Goal: Information Seeking & Learning: Learn about a topic

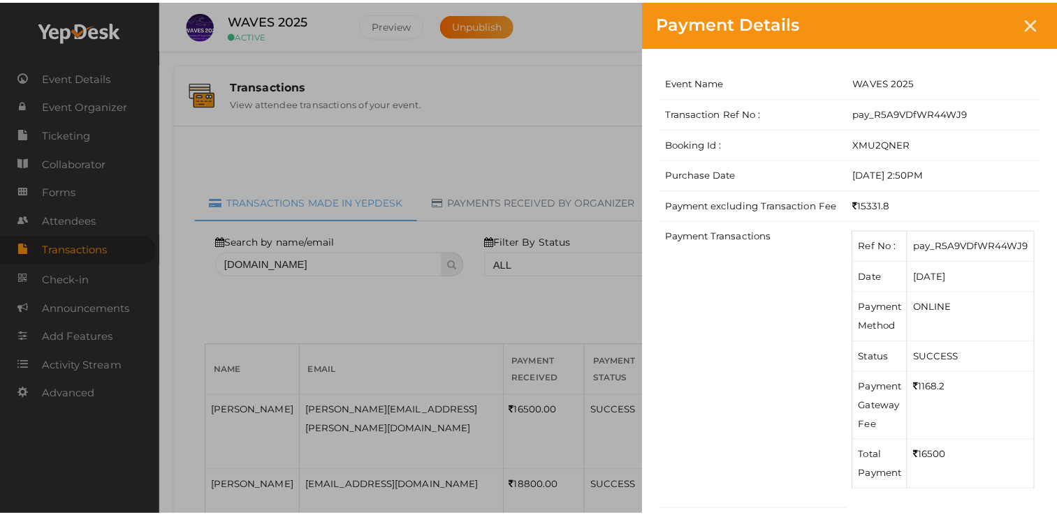
scroll to position [228, 0]
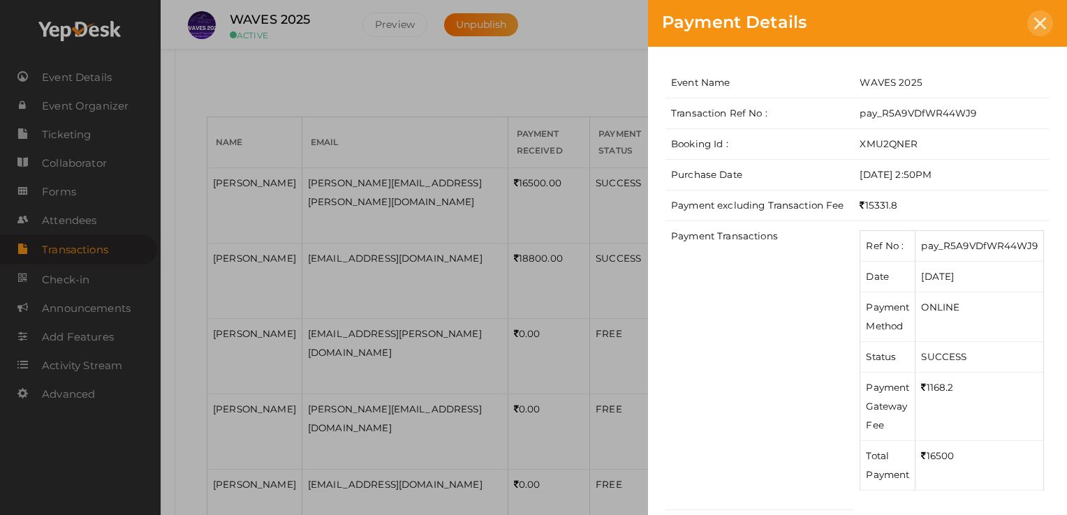
click at [1042, 11] on div at bounding box center [1040, 23] width 26 height 26
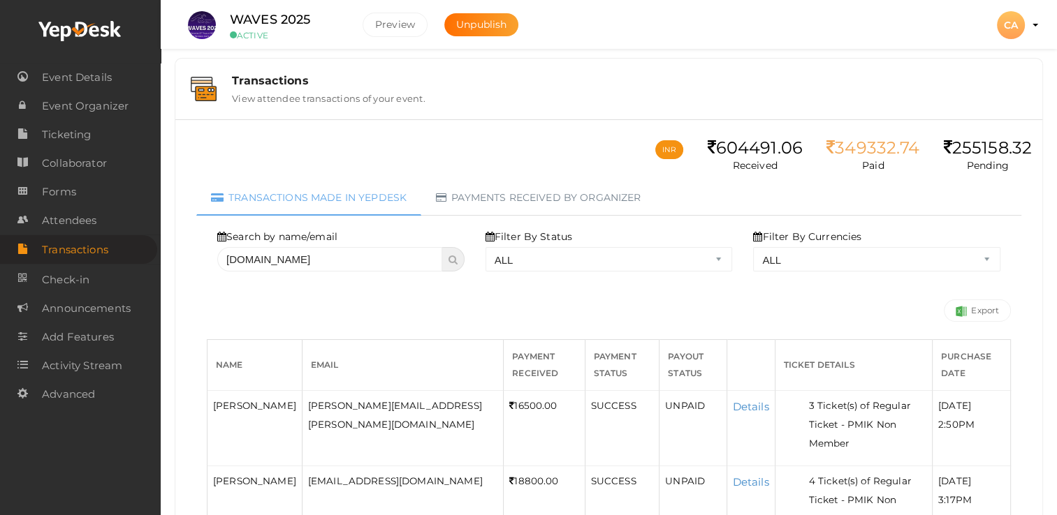
scroll to position [0, 0]
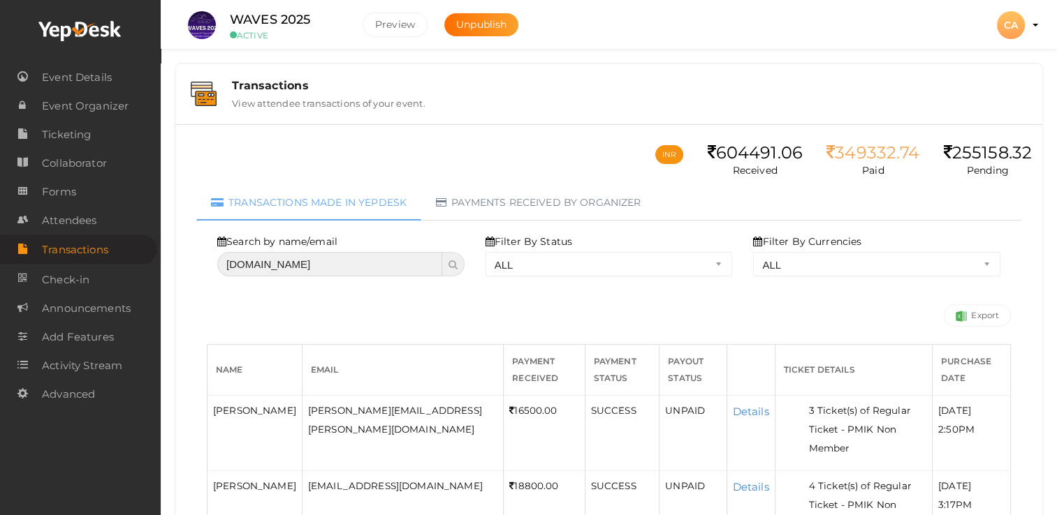
drag, startPoint x: 257, startPoint y: 265, endPoint x: 131, endPoint y: 247, distance: 127.6
click at [124, 258] on body "Discover Events How it works Powerful Registration / Ticketing Start selling yo…" at bounding box center [528, 257] width 1057 height 515
type input "[DOMAIN_NAME]"
click at [444, 265] on span at bounding box center [453, 264] width 22 height 24
select select "? string:ALL ?"
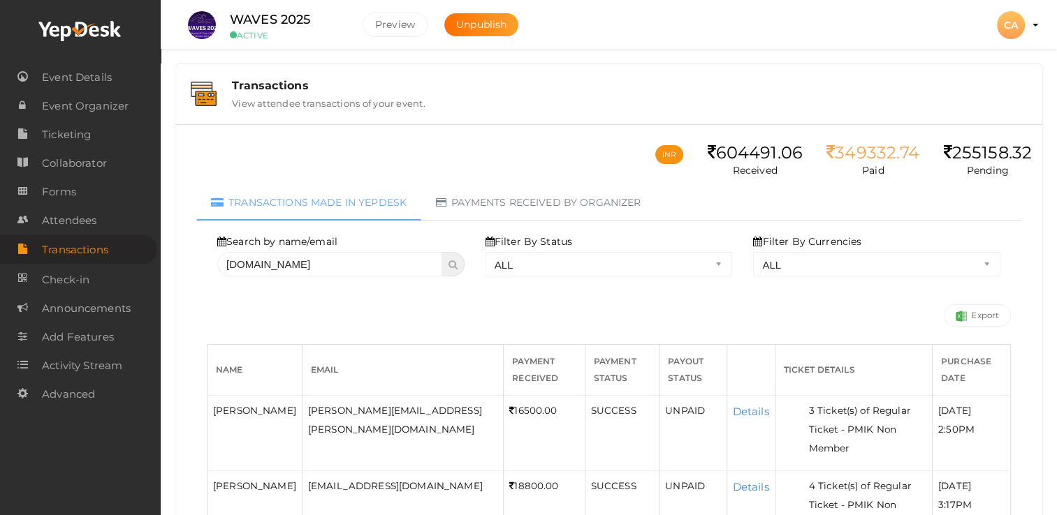
select select "? string:ALL ?"
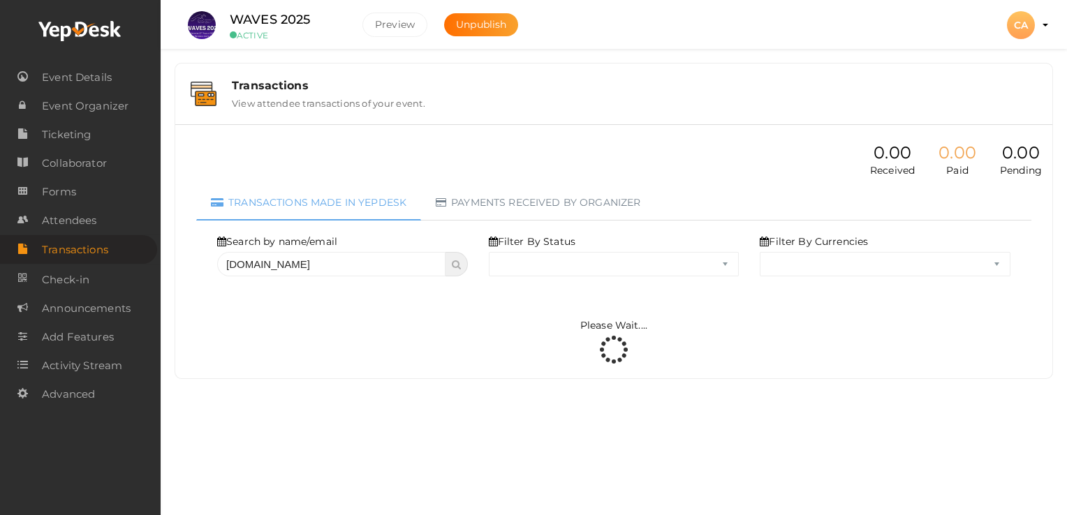
select select "ALL"
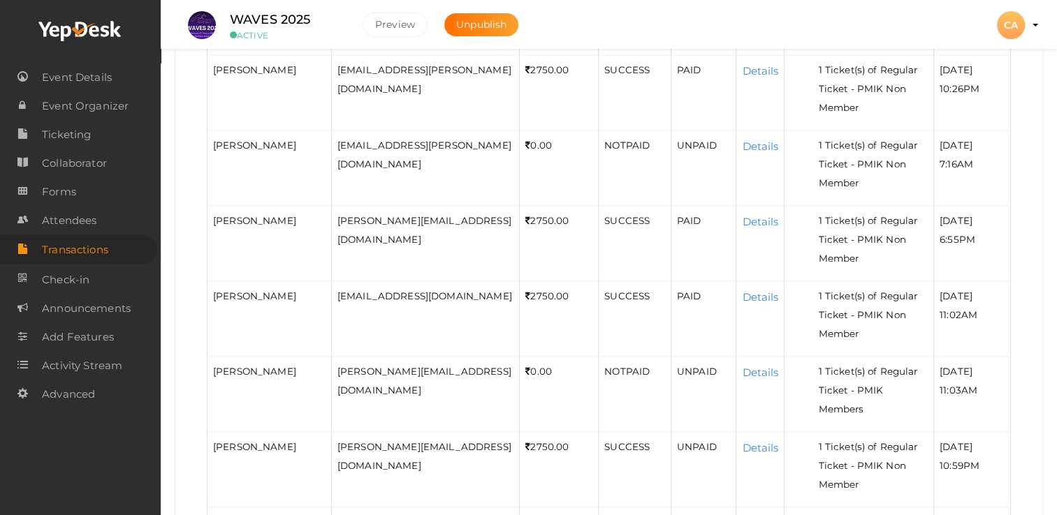
scroll to position [1647, 0]
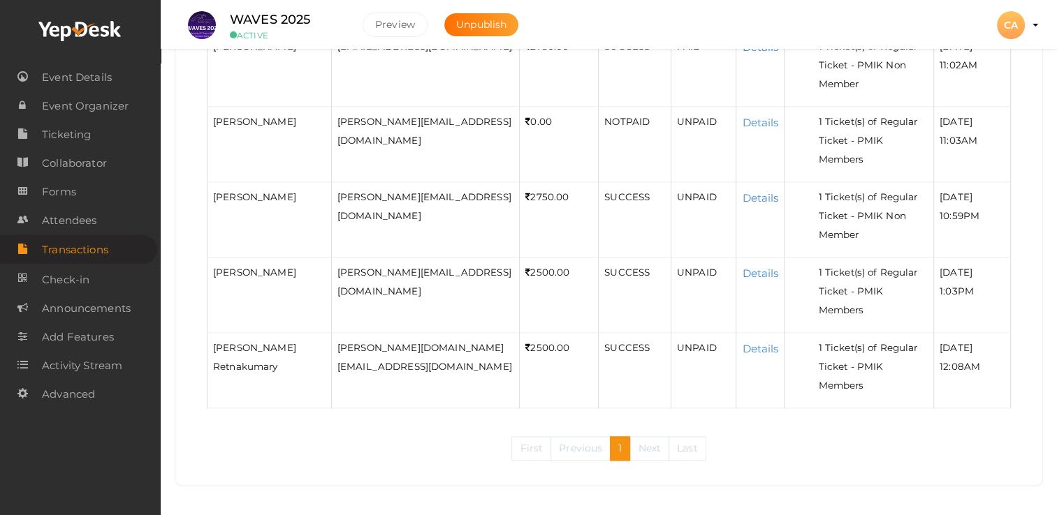
click at [643, 451] on link "Next" at bounding box center [649, 449] width 40 height 24
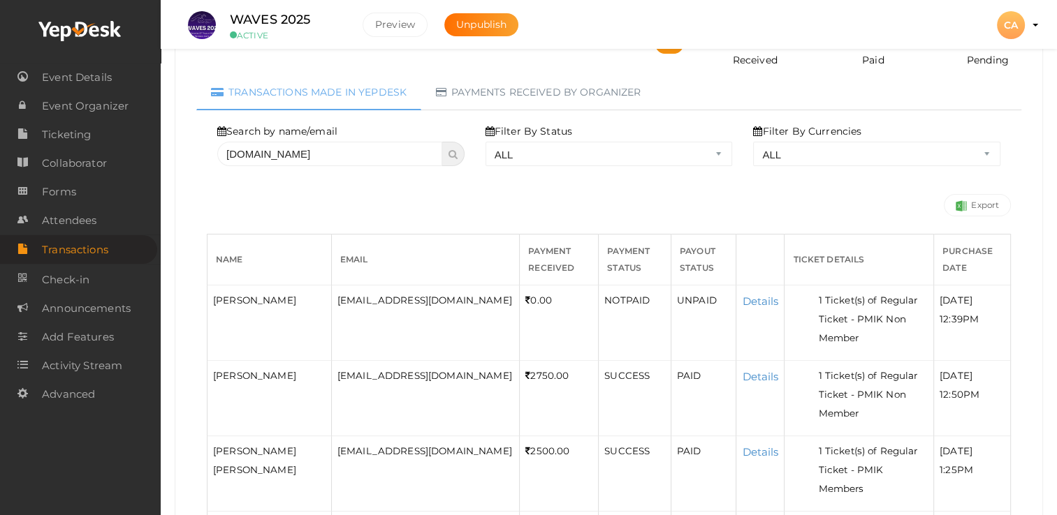
scroll to position [180, 0]
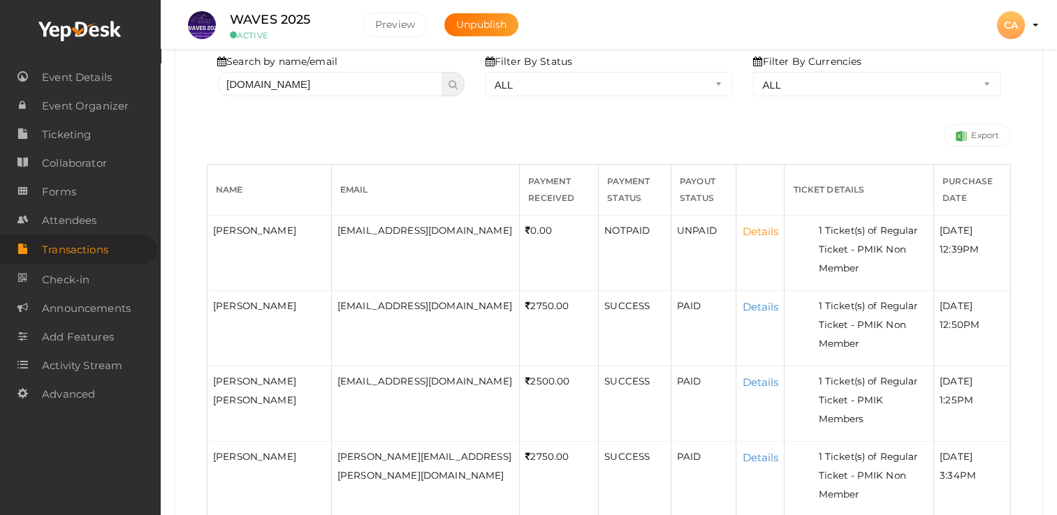
click at [763, 233] on link "Details" at bounding box center [760, 231] width 36 height 13
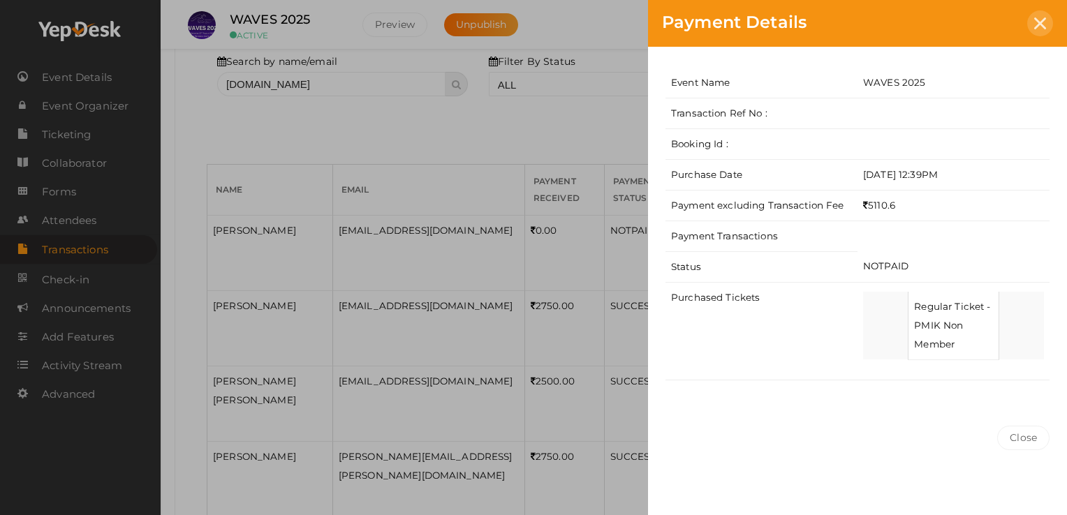
click at [1039, 18] on icon at bounding box center [1040, 23] width 12 height 12
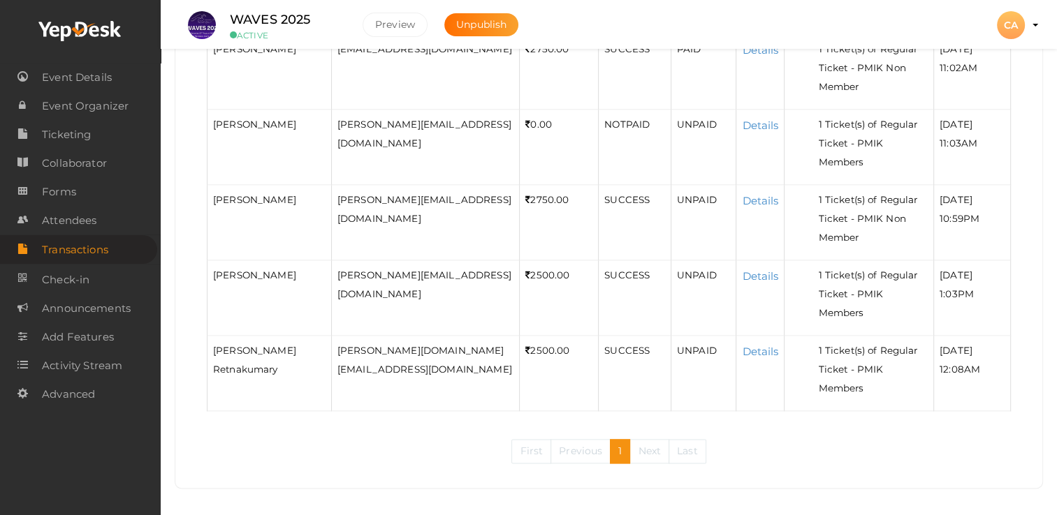
scroll to position [1647, 0]
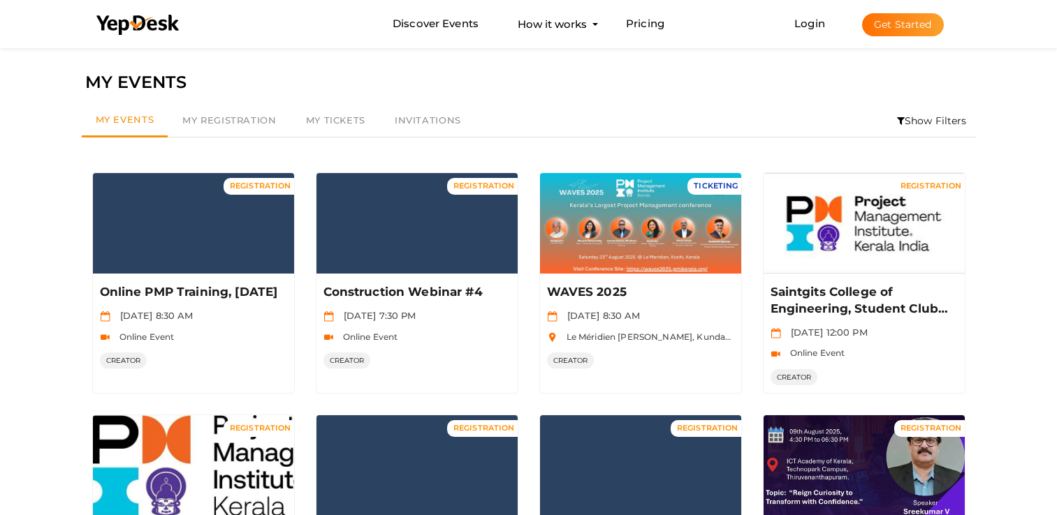
scroll to position [70, 0]
